Goal: Transaction & Acquisition: Purchase product/service

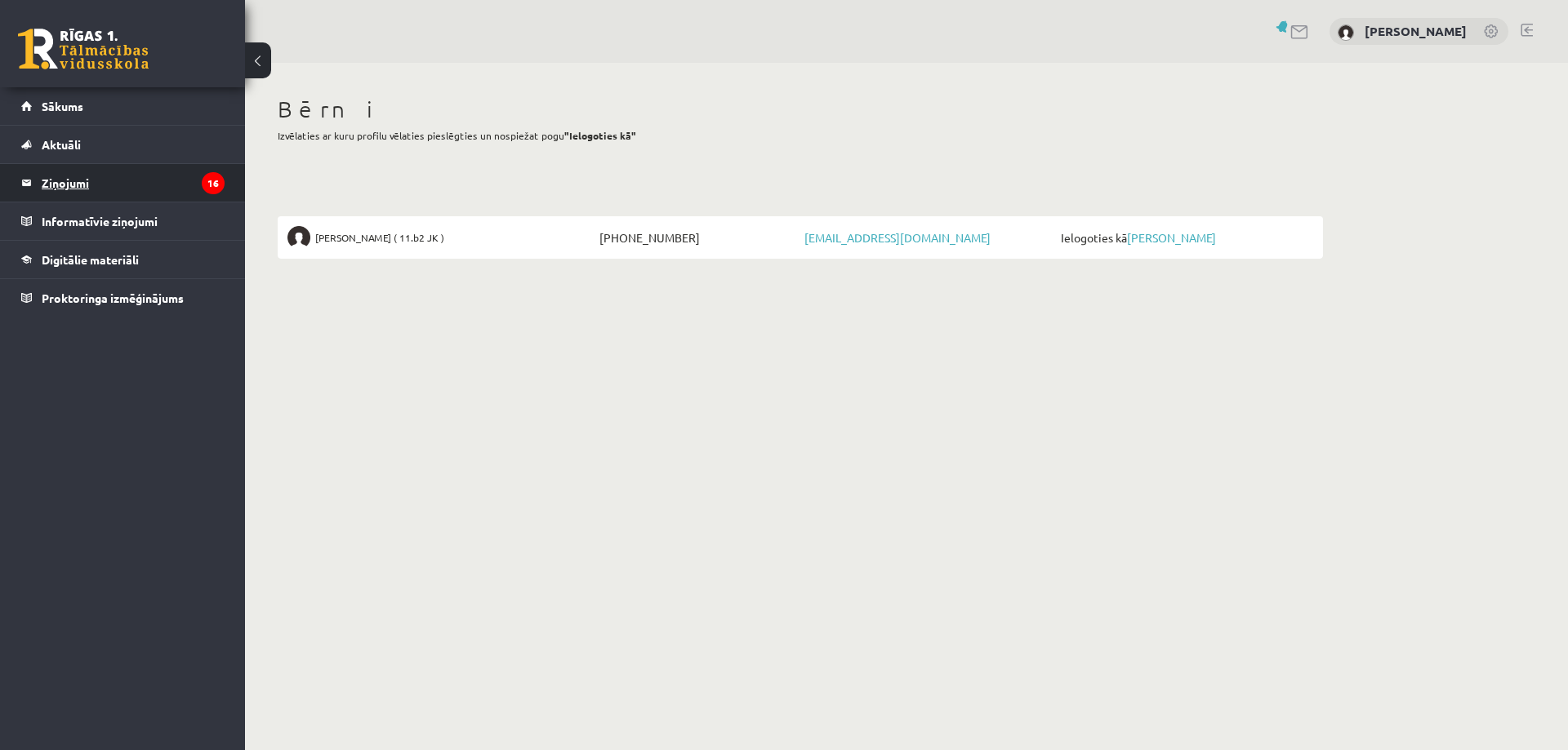
click at [109, 192] on legend "Ziņojumi 16" at bounding box center [133, 183] width 183 height 37
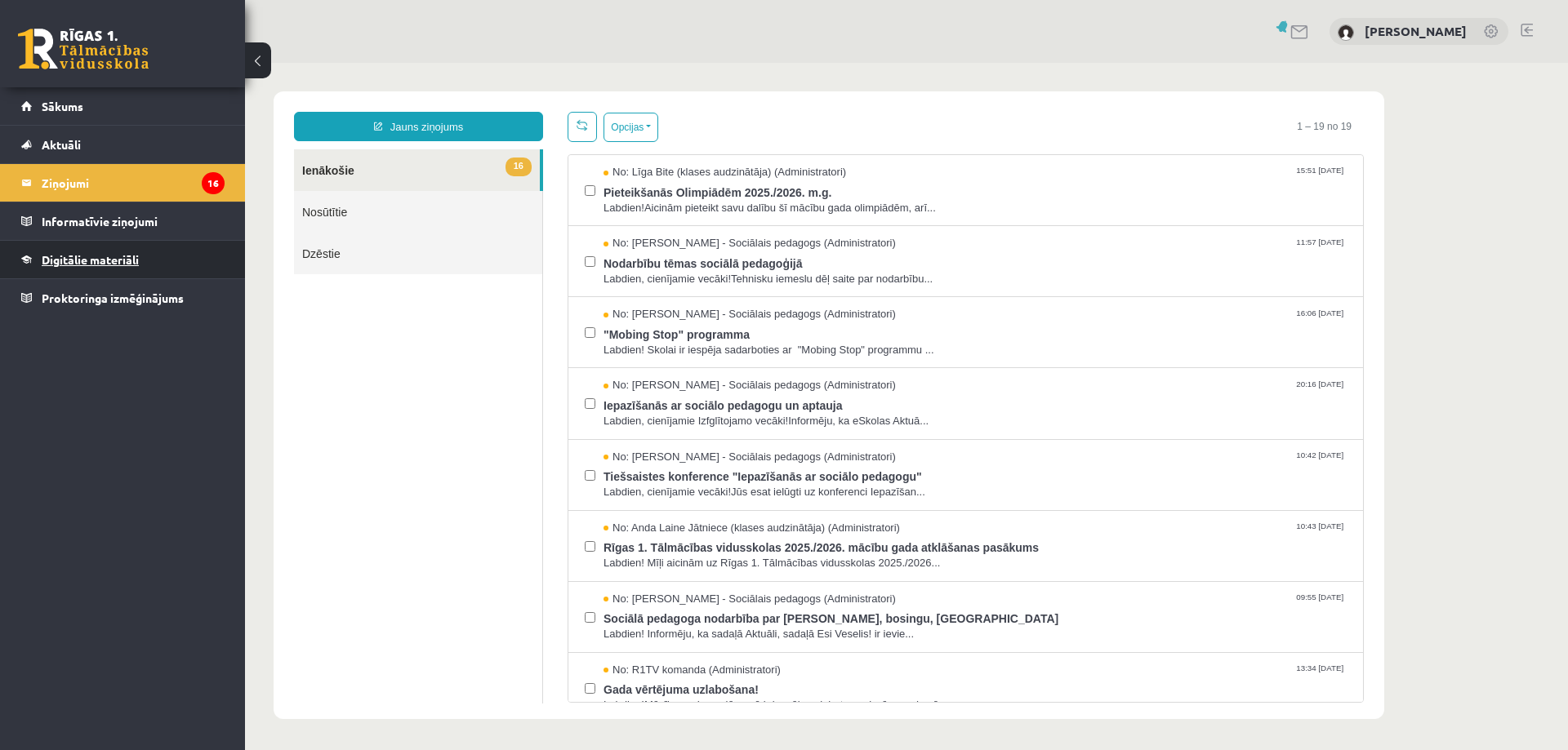
click at [59, 258] on span "Digitālie materiāli" at bounding box center [90, 259] width 97 height 14
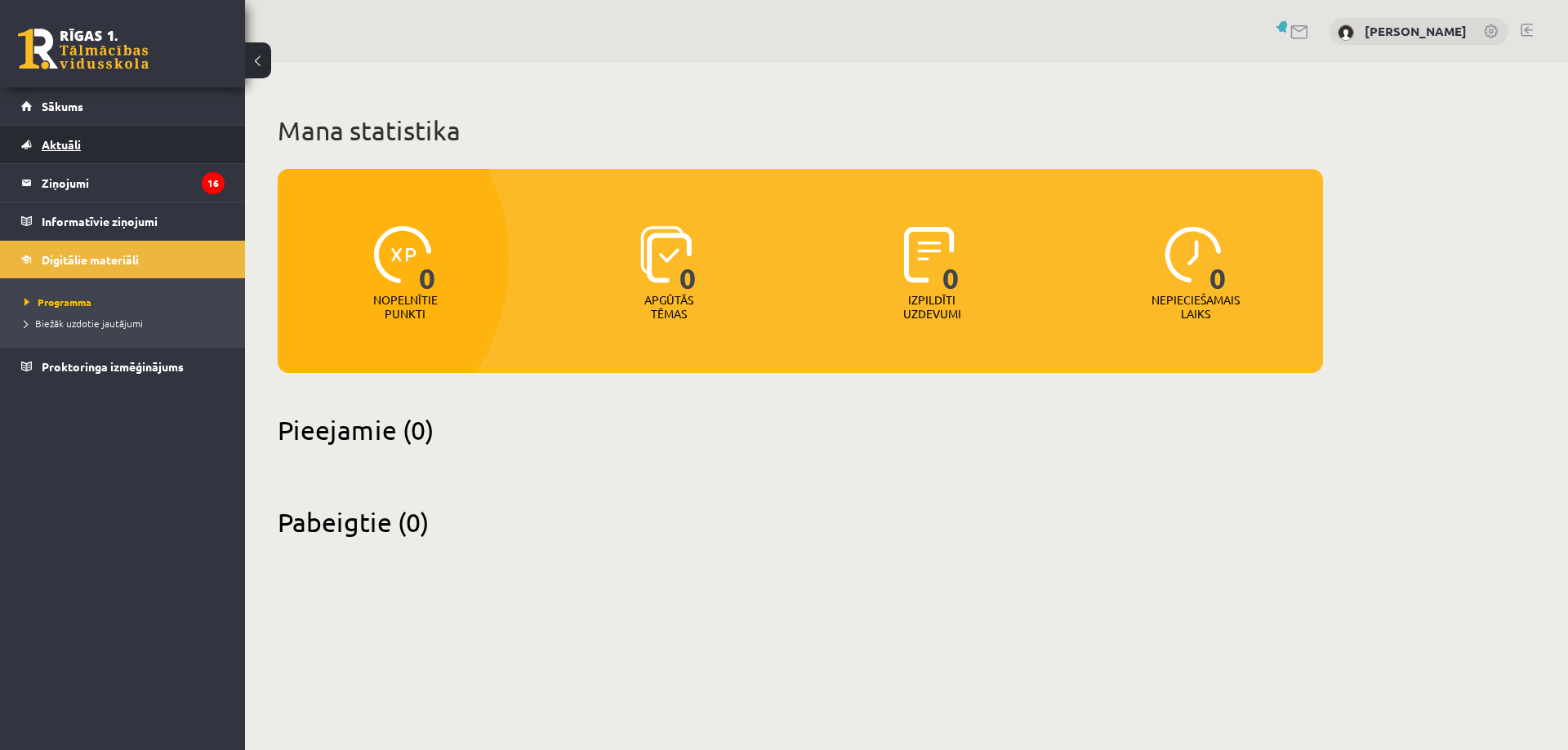
click at [86, 149] on link "Aktuāli" at bounding box center [122, 145] width 203 height 37
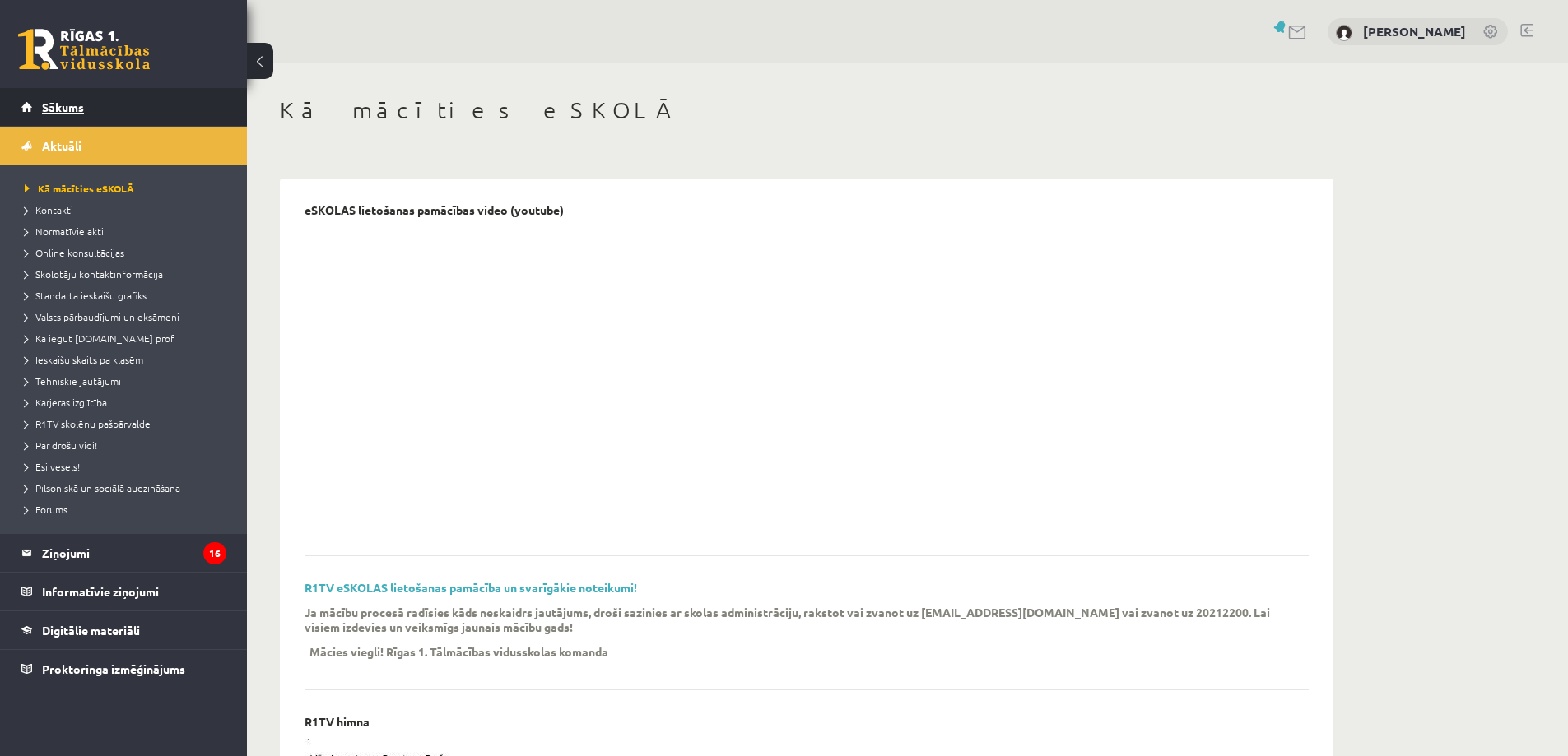
click at [58, 99] on link "Sākums" at bounding box center [123, 107] width 205 height 38
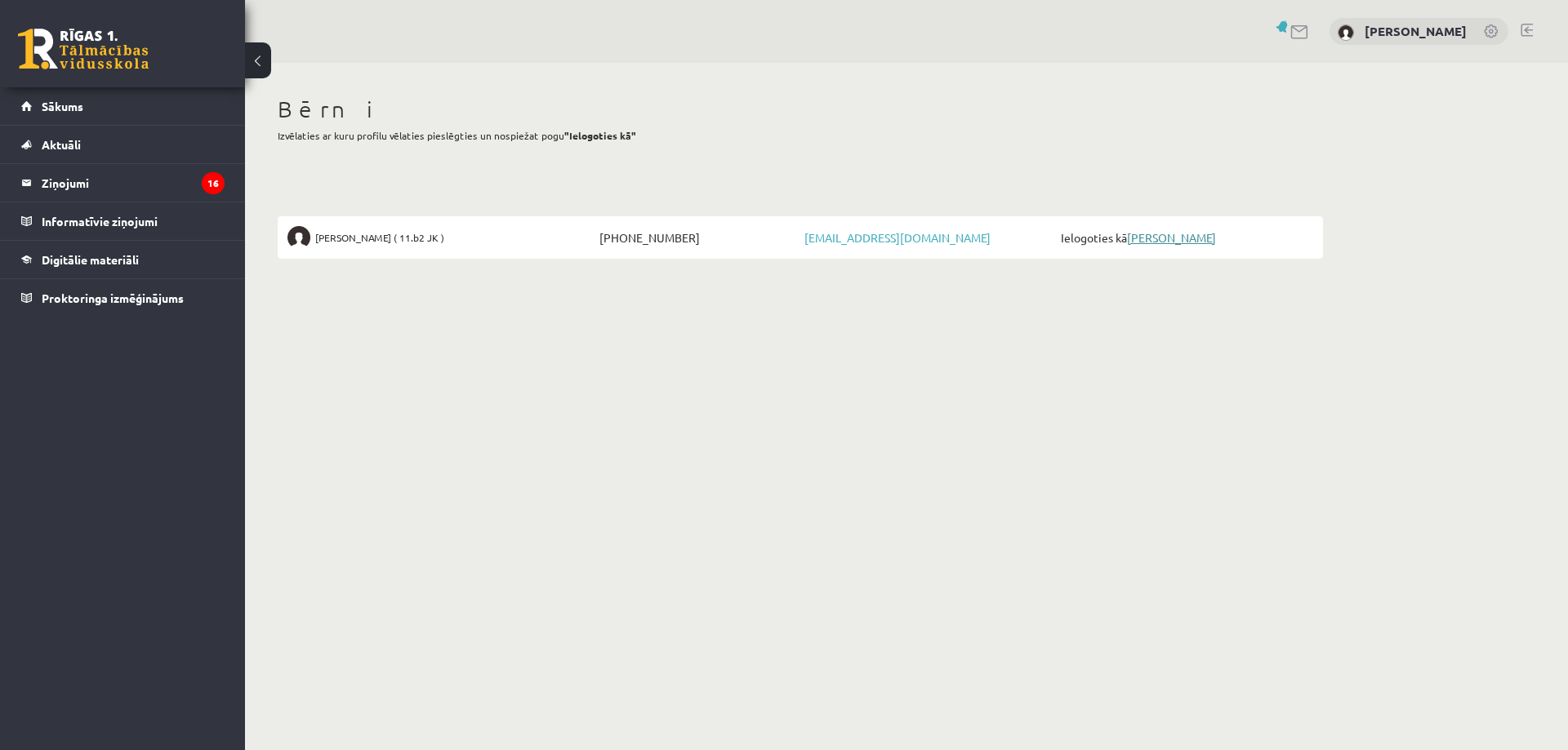
click at [1158, 237] on link "[PERSON_NAME]" at bounding box center [1171, 237] width 89 height 14
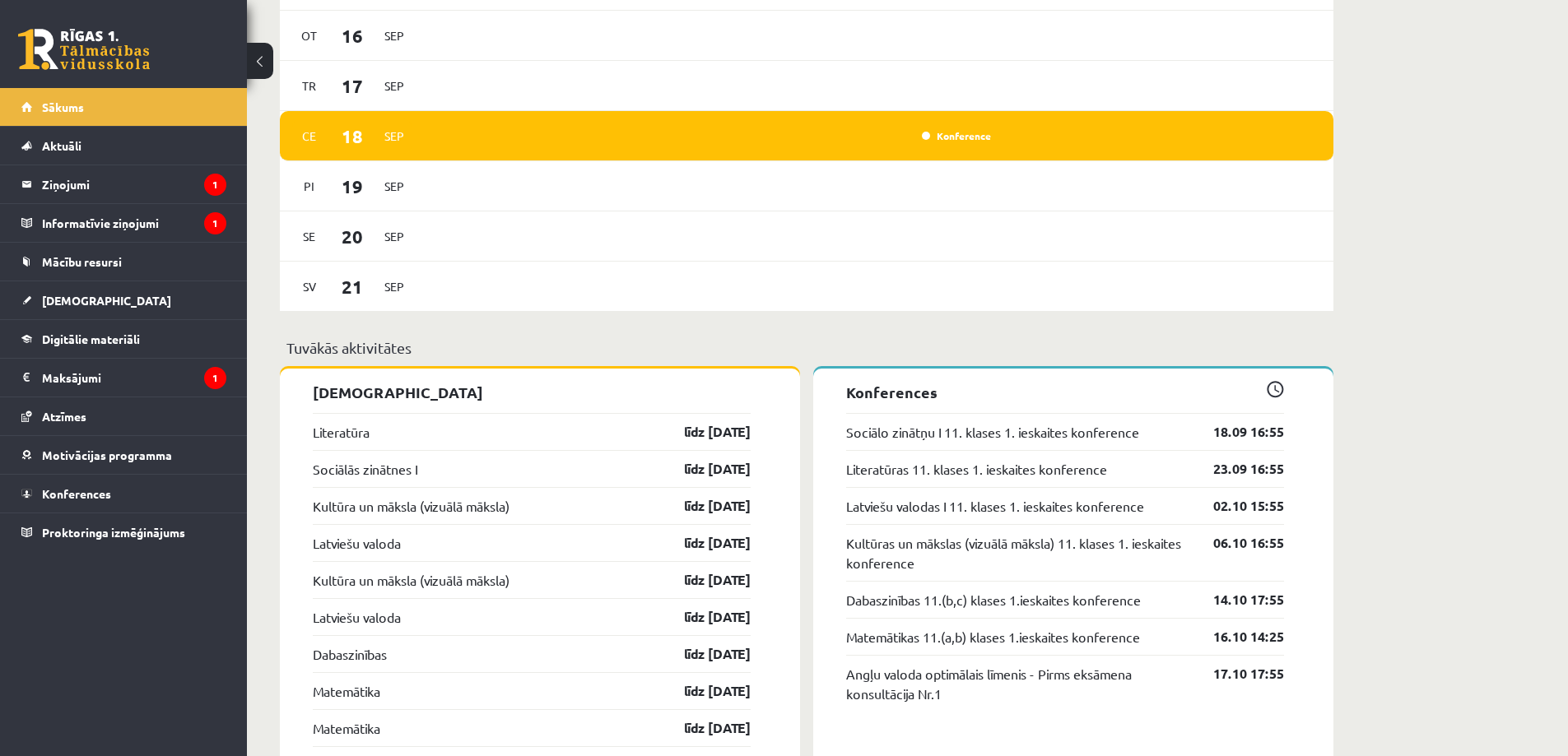
scroll to position [1317, 0]
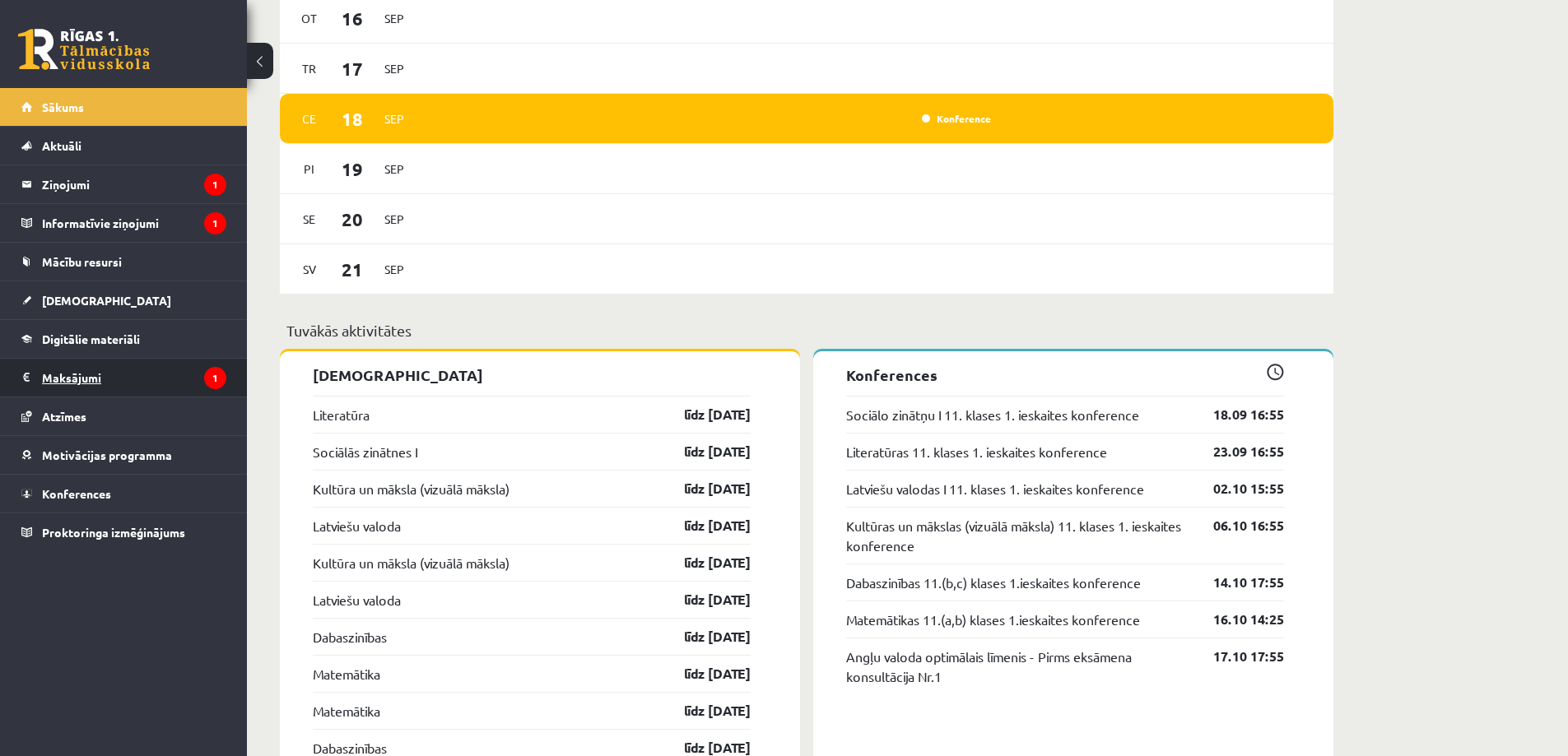
click at [102, 377] on legend "Maksājumi 1" at bounding box center [134, 378] width 184 height 38
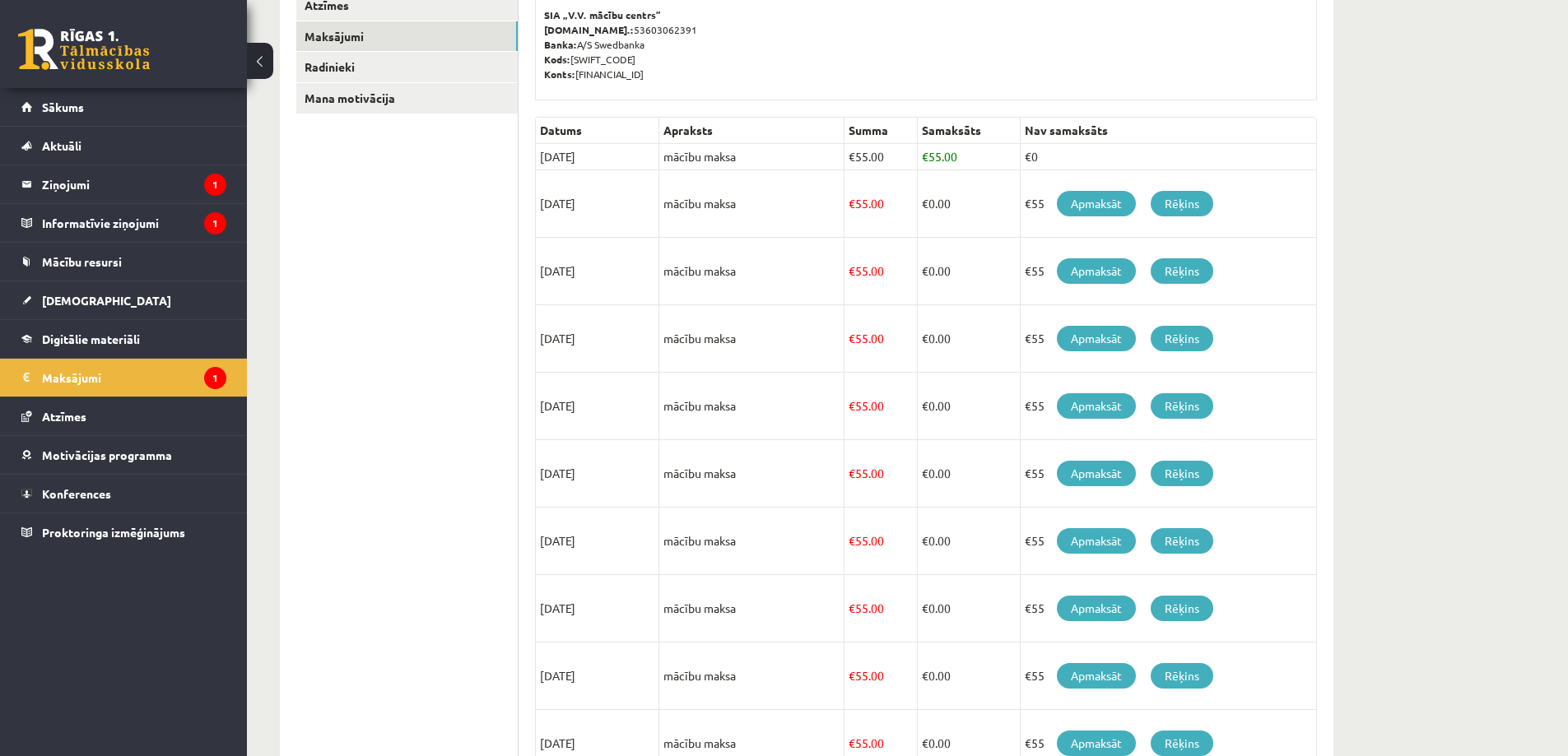
scroll to position [303, 0]
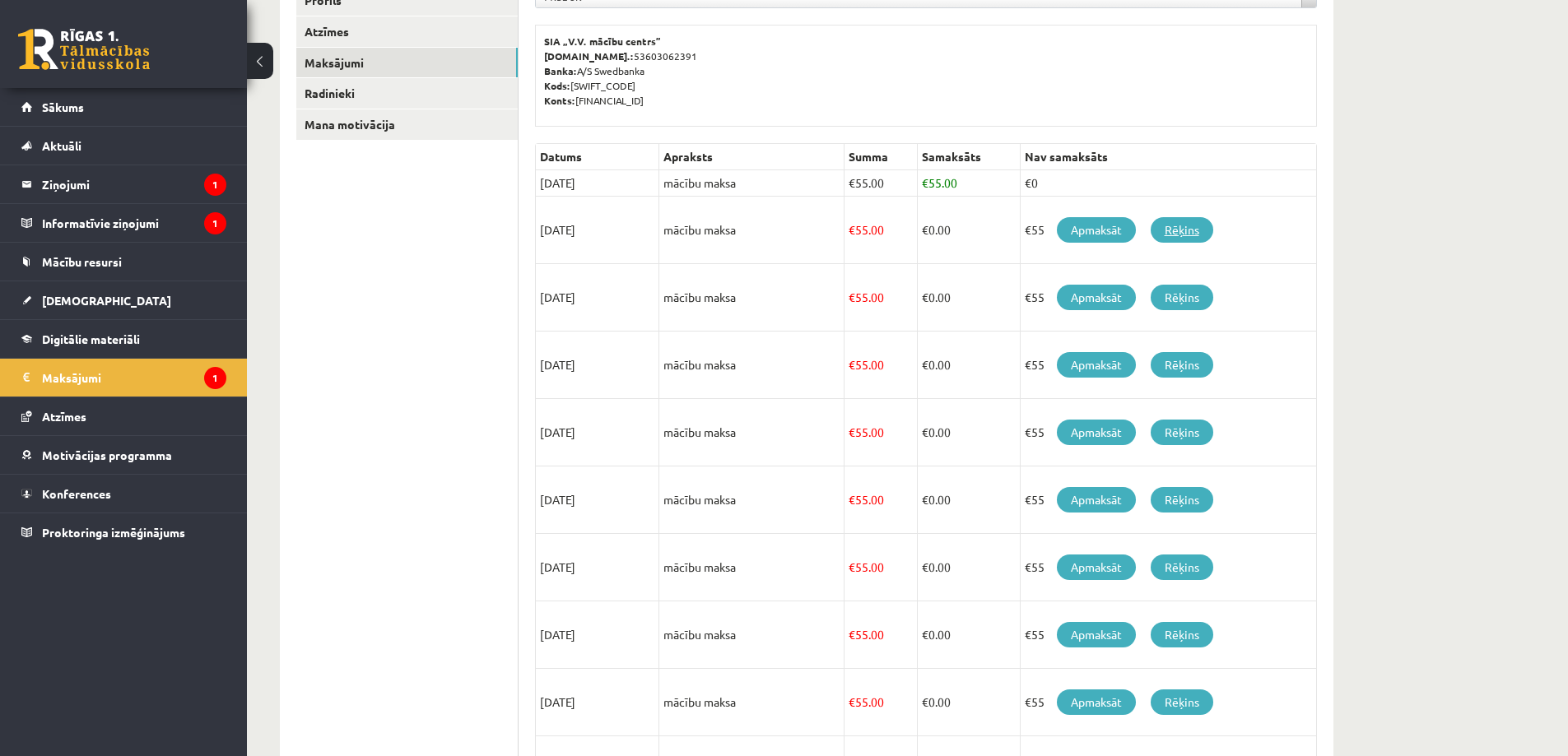
click at [1170, 225] on link "Rēķins" at bounding box center [1181, 230] width 63 height 26
click at [1106, 231] on link "Apmaksāt" at bounding box center [1096, 230] width 79 height 26
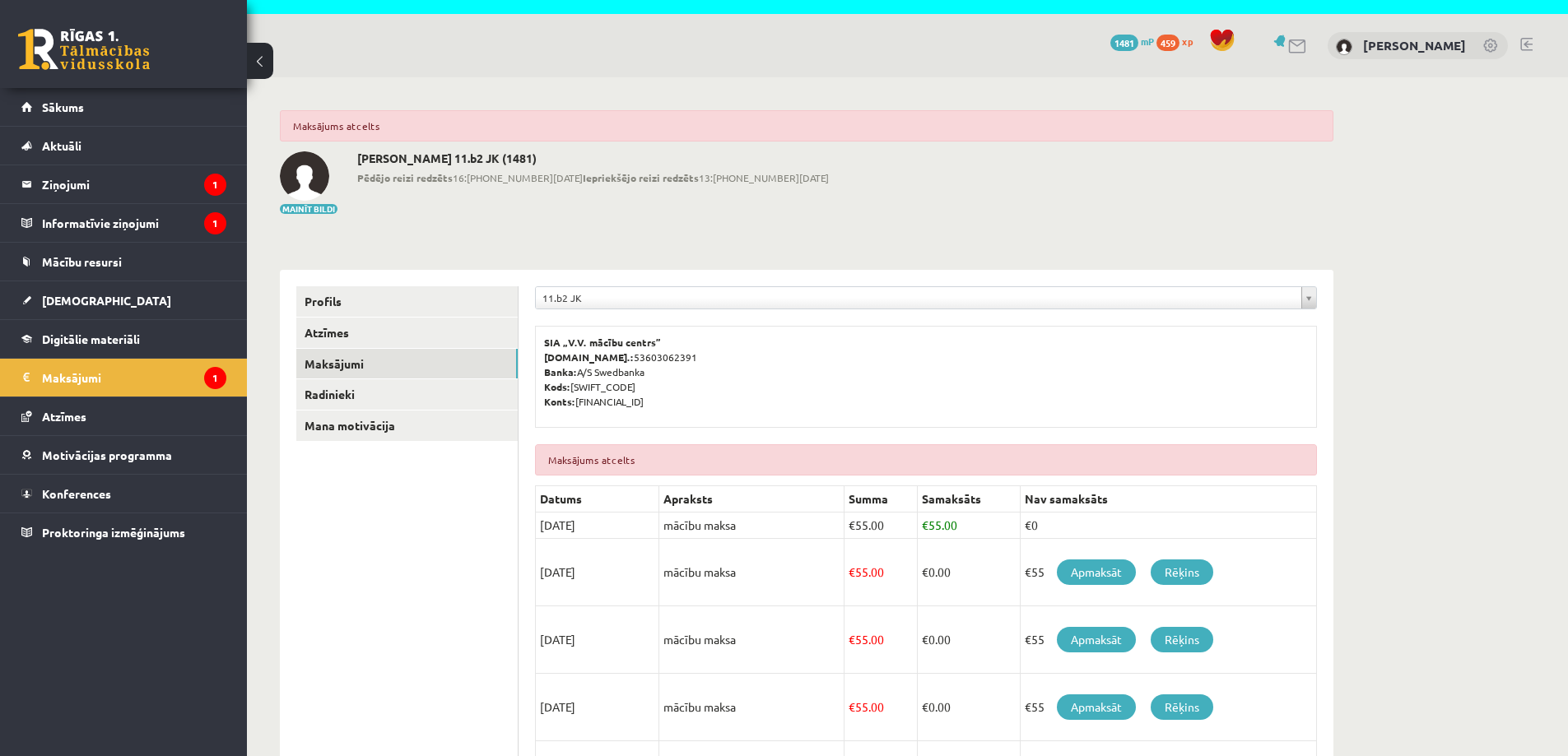
scroll to position [165, 0]
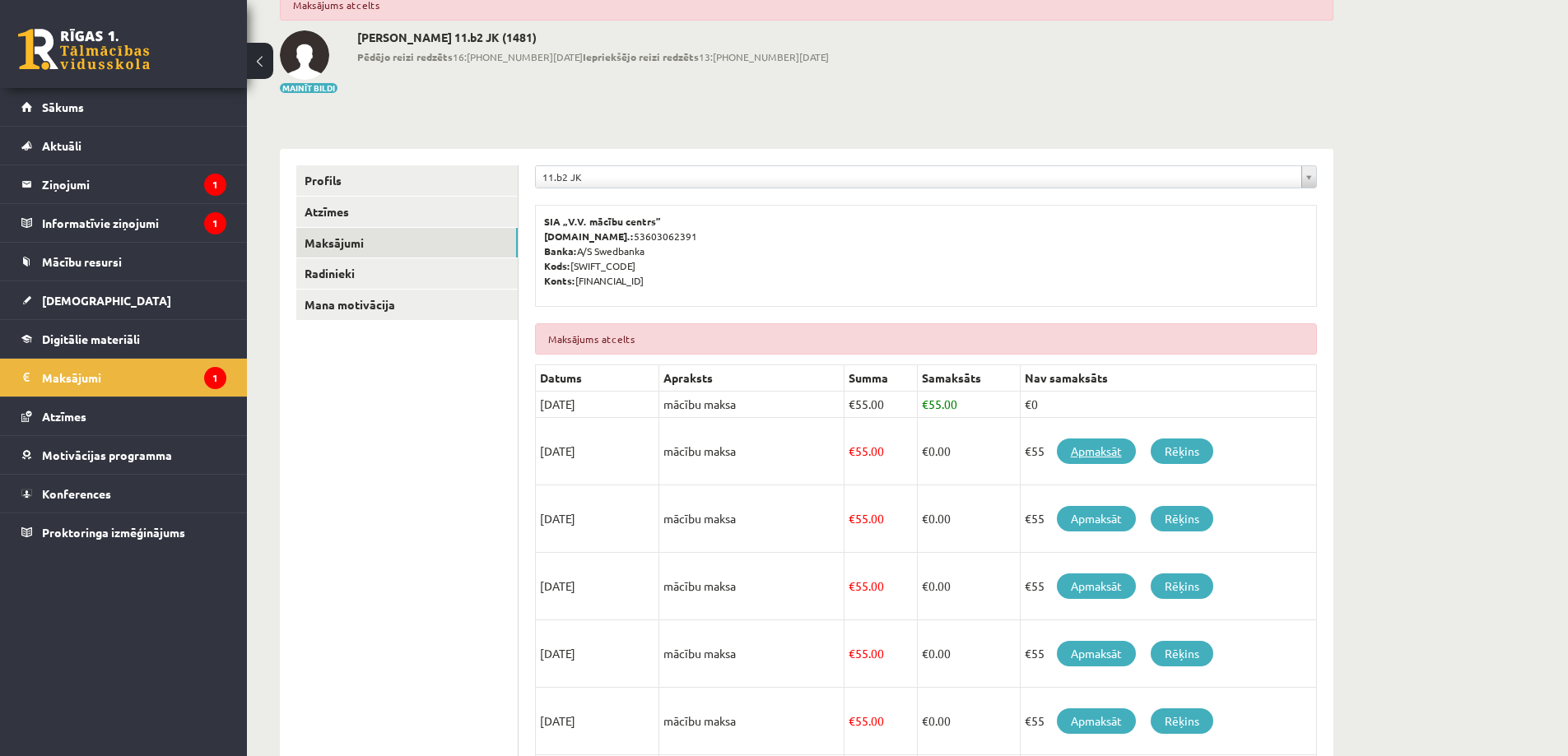
click at [1102, 450] on link "Apmaksāt" at bounding box center [1096, 452] width 79 height 26
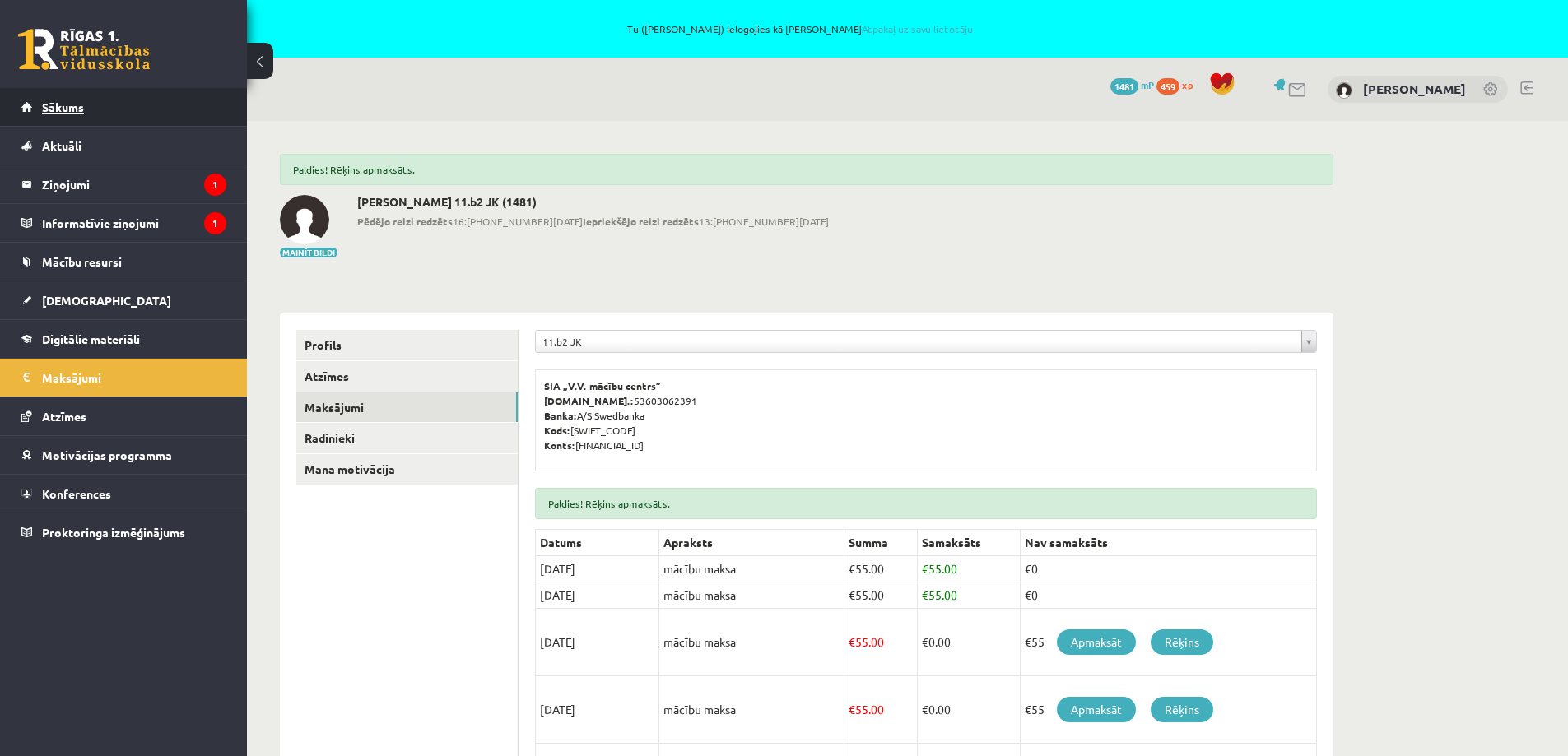
click at [66, 112] on span "Sākums" at bounding box center [63, 106] width 42 height 15
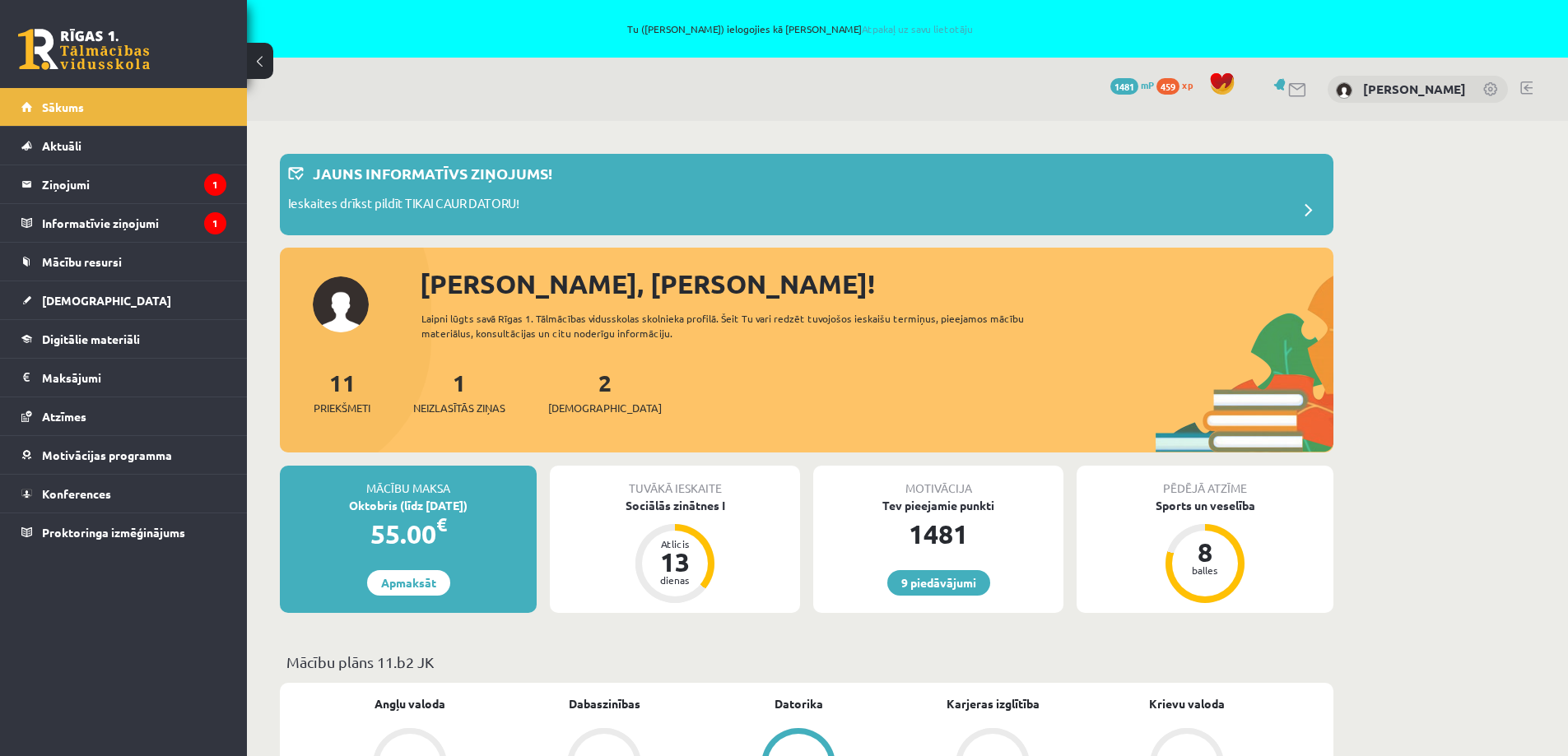
click at [1528, 91] on link at bounding box center [1526, 87] width 12 height 13
